Goal: Task Accomplishment & Management: Use online tool/utility

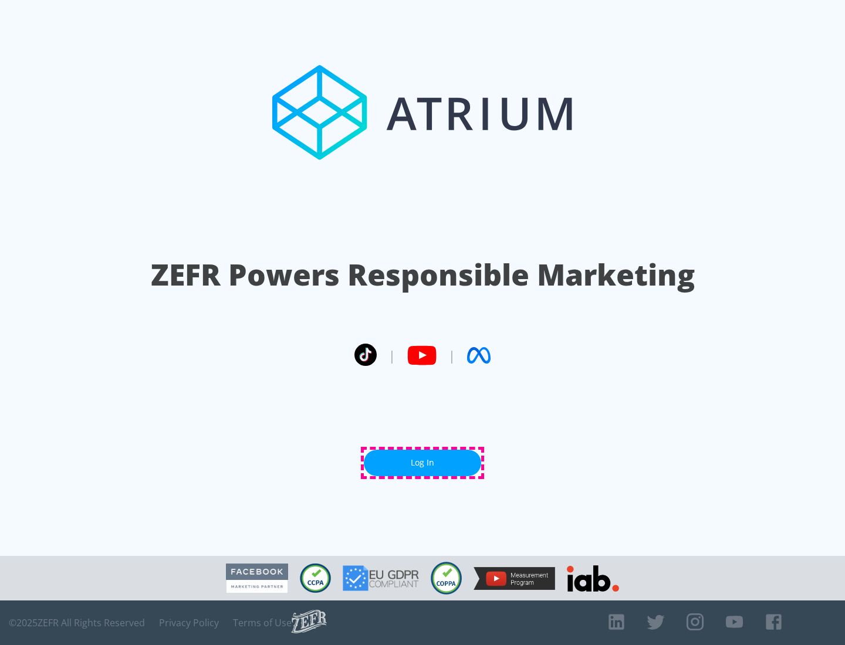
click at [423, 463] on link "Log In" at bounding box center [422, 463] width 117 height 26
